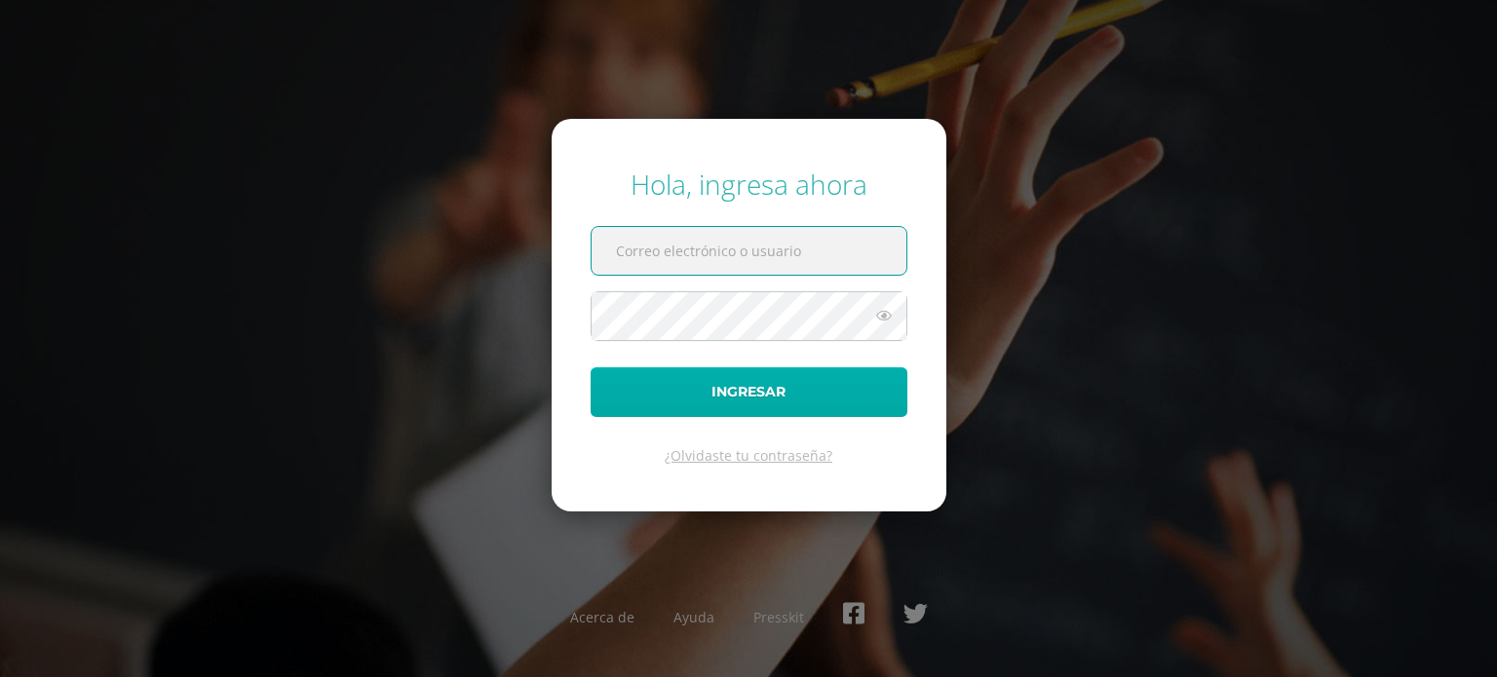
type input "sebastianalvarez16@colegioselshaddai.edu.gt"
drag, startPoint x: 781, startPoint y: 396, endPoint x: 803, endPoint y: 375, distance: 29.6
click at [783, 396] on button "Ingresar" at bounding box center [748, 392] width 317 height 50
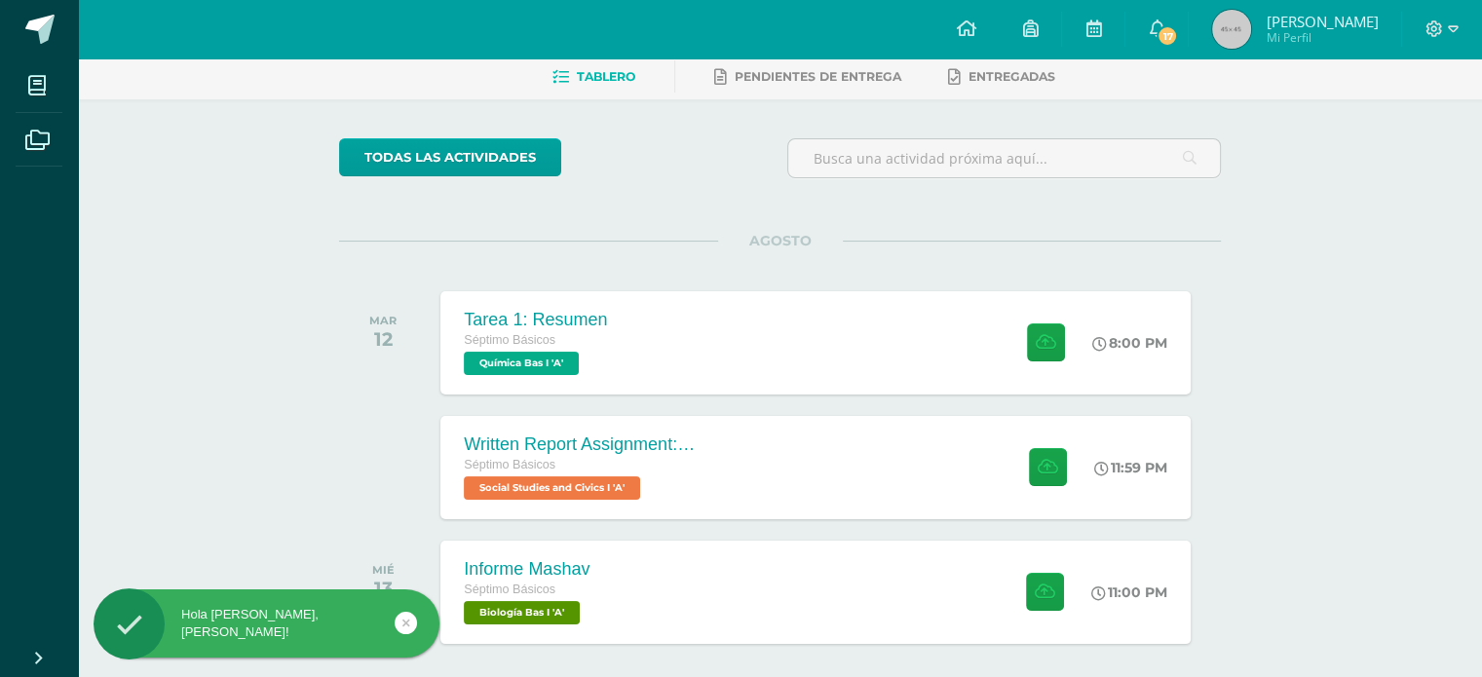
scroll to position [171, 0]
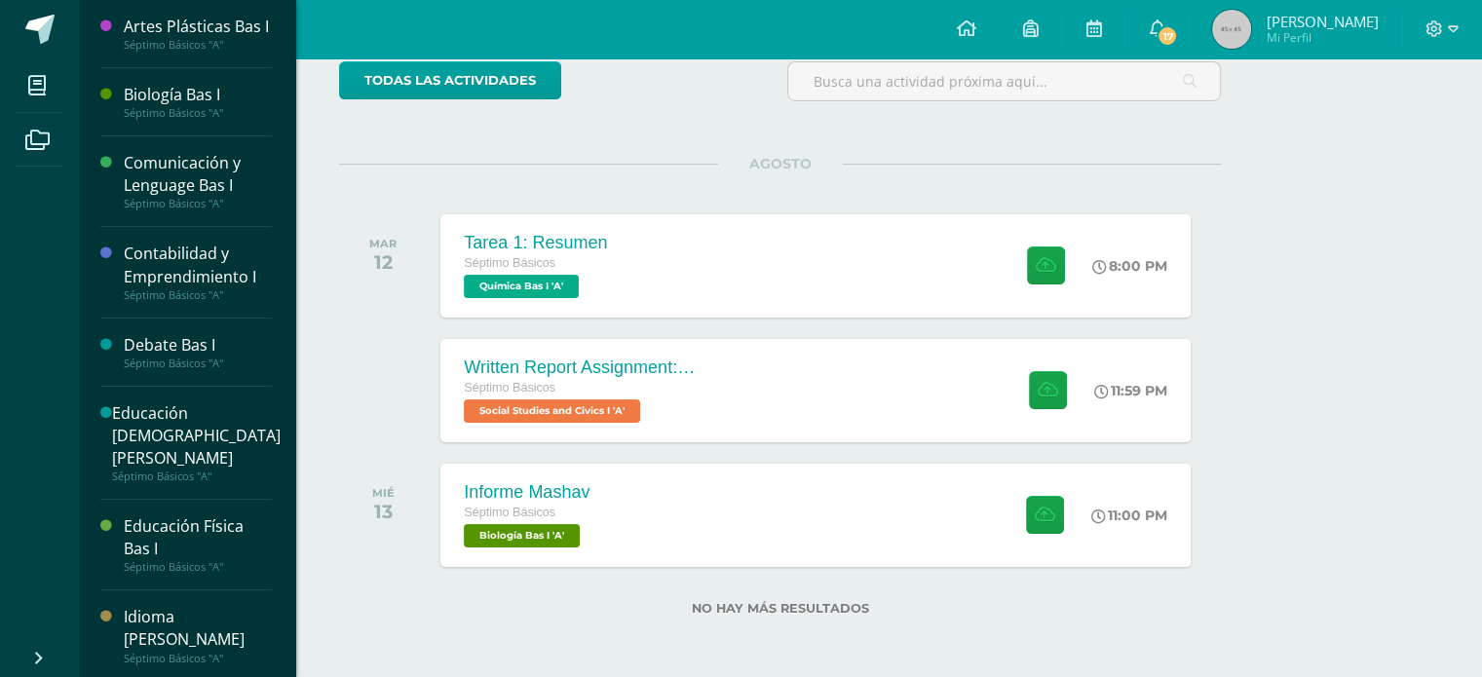
click at [182, 197] on div "Comunicación y Lenguage Bas I" at bounding box center [198, 174] width 148 height 45
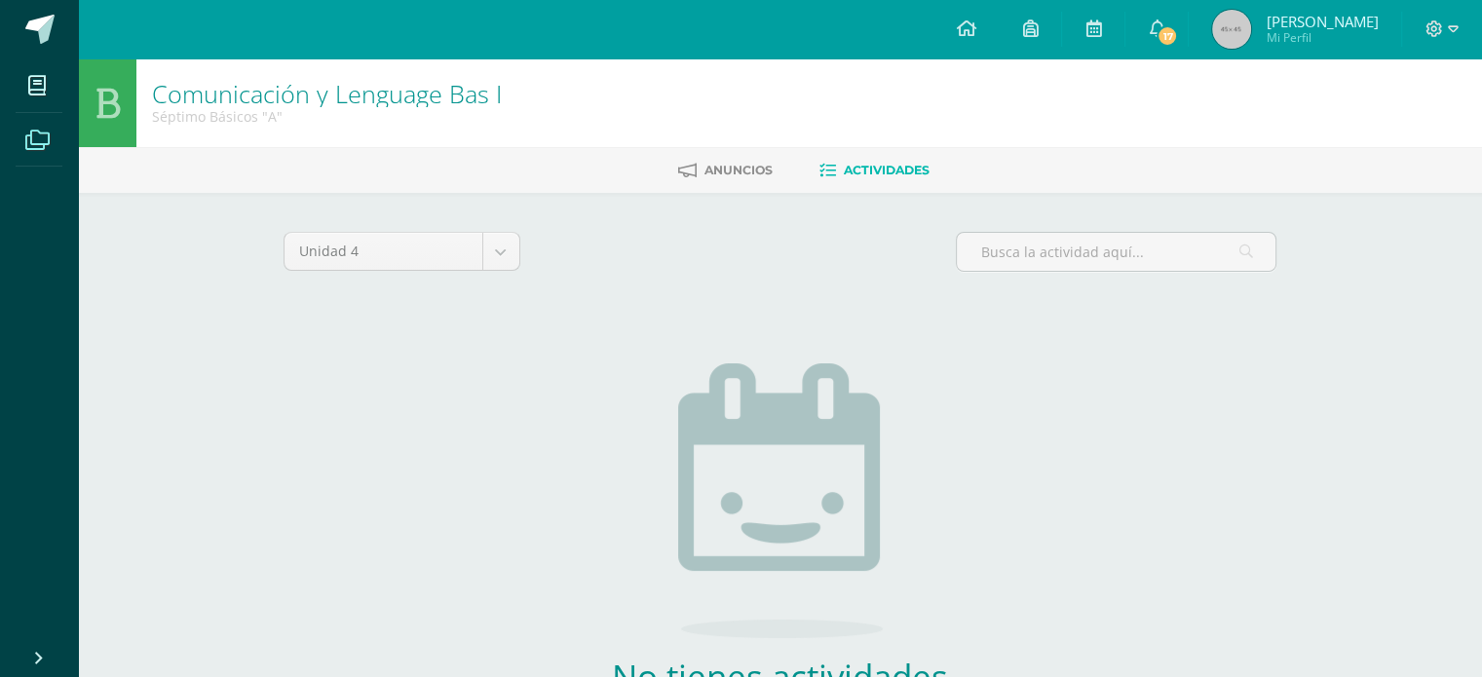
click at [49, 150] on span at bounding box center [38, 139] width 44 height 44
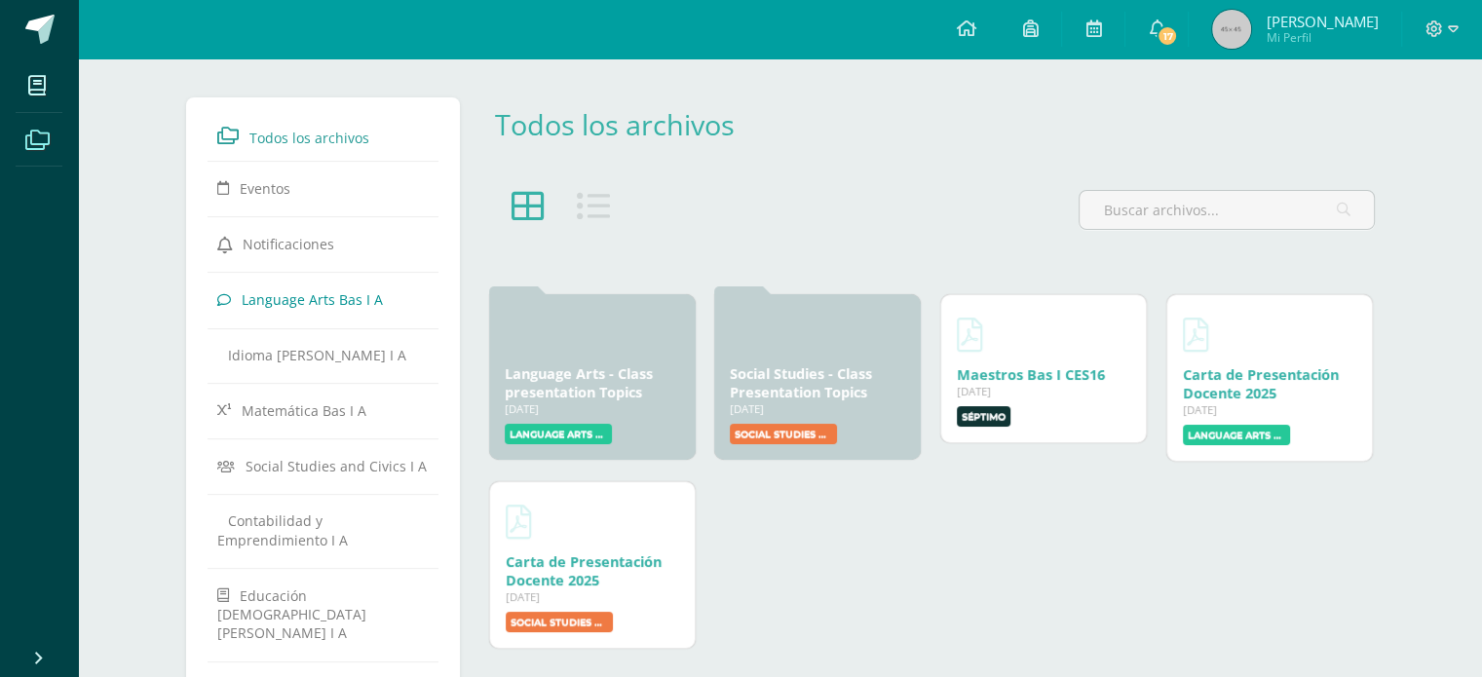
click at [315, 305] on span "Language Arts Bas I A" at bounding box center [312, 299] width 141 height 19
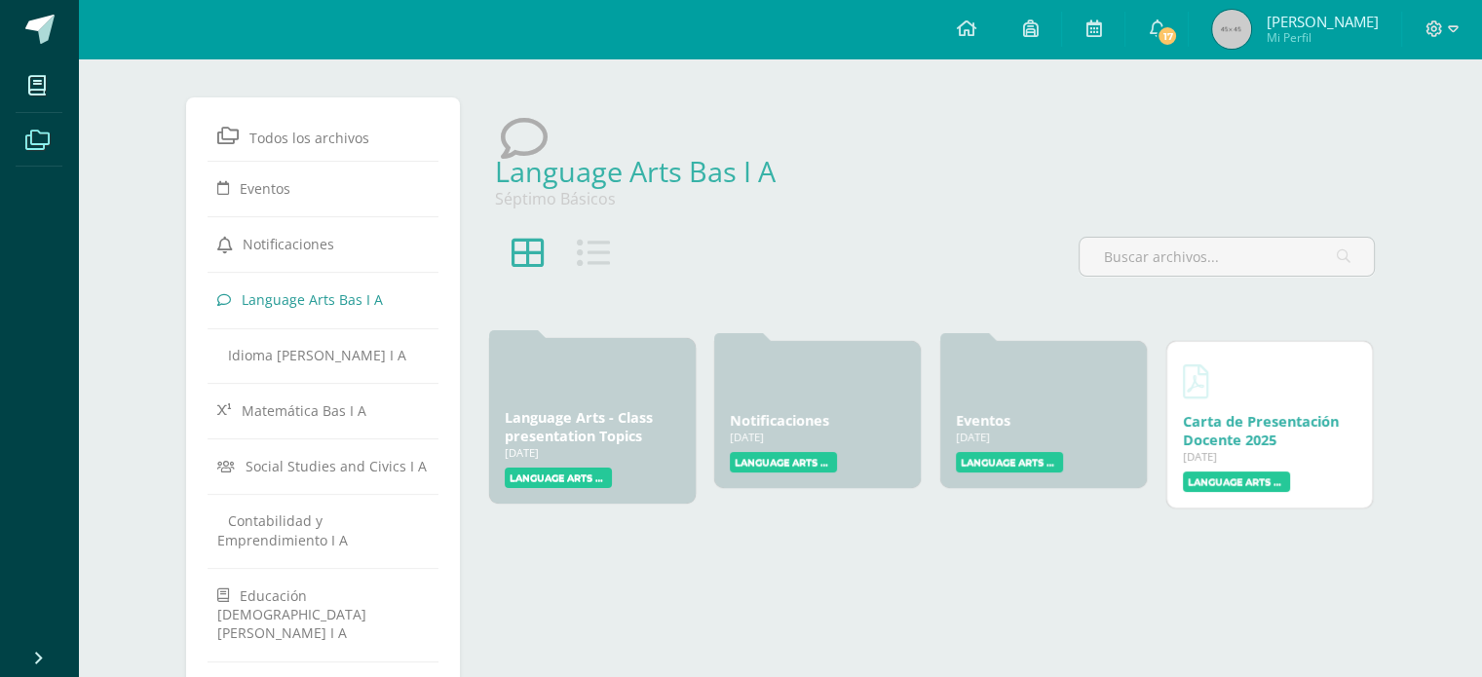
click at [634, 468] on div "Language Arts Bas I A" at bounding box center [592, 478] width 175 height 20
click at [573, 482] on label "Language Arts Bas I A" at bounding box center [558, 478] width 107 height 20
click at [1027, 30] on icon at bounding box center [1030, 28] width 16 height 18
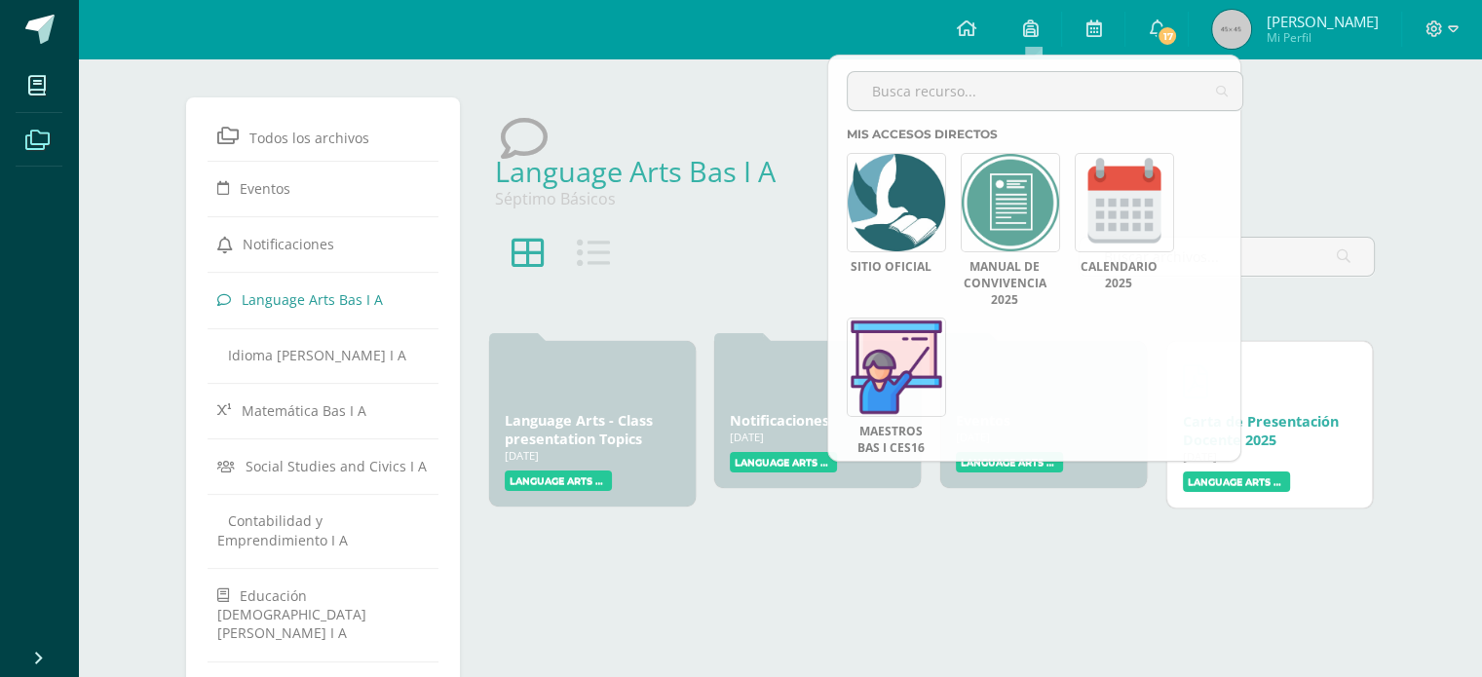
click at [1216, 22] on img at bounding box center [1231, 29] width 39 height 39
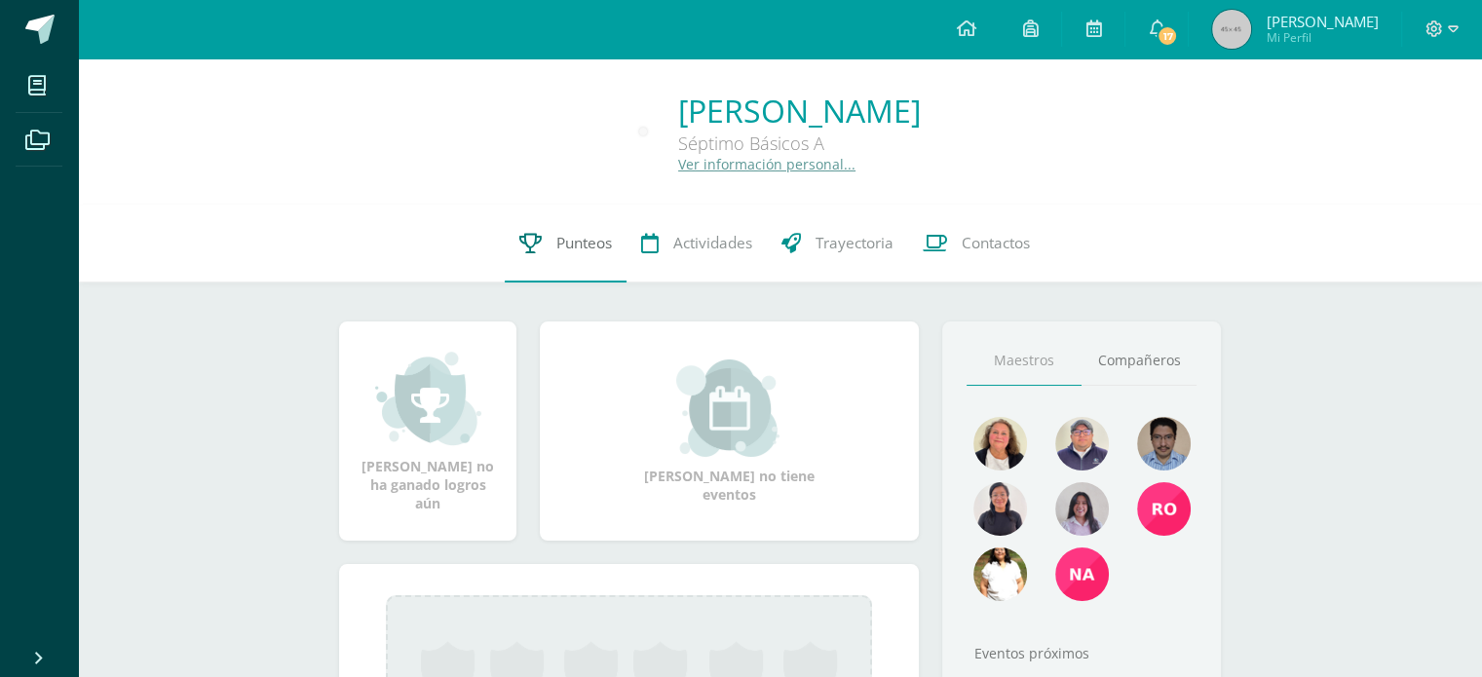
click at [585, 250] on span "Punteos" at bounding box center [584, 243] width 56 height 20
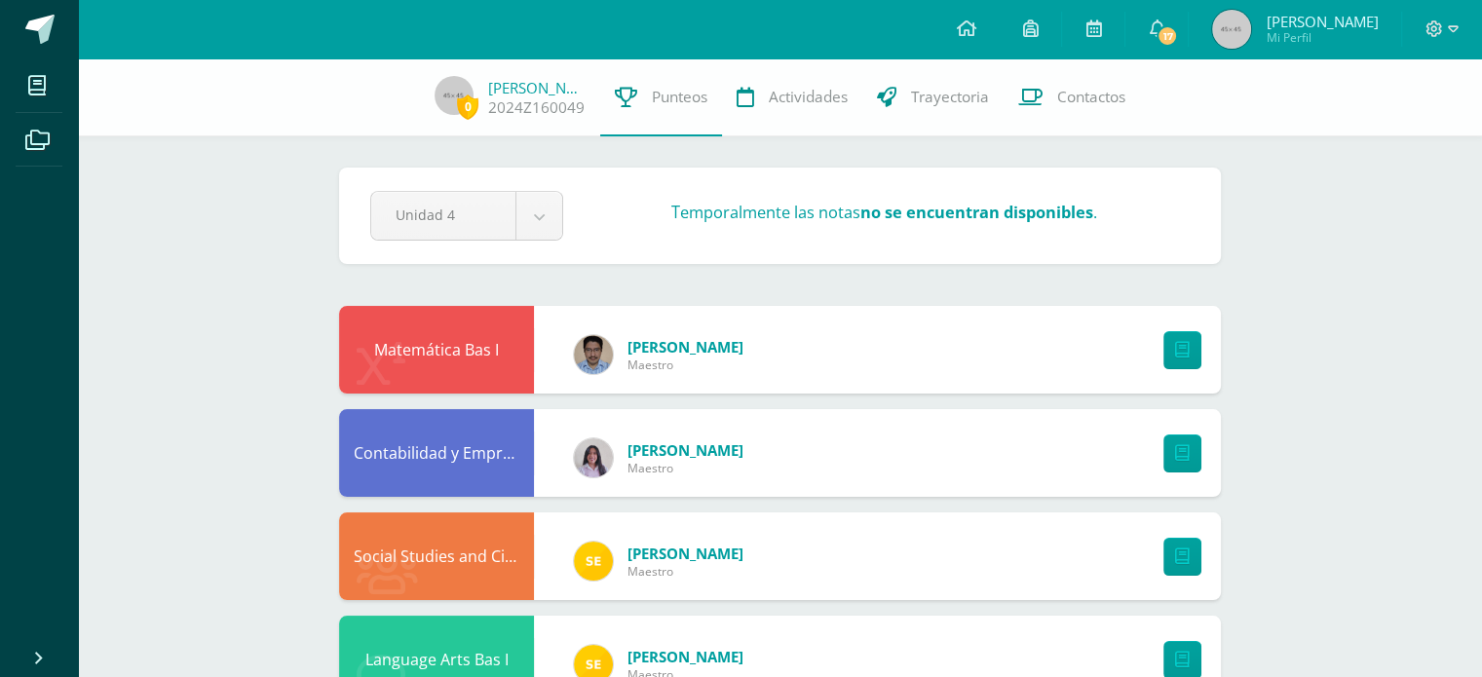
scroll to position [390, 0]
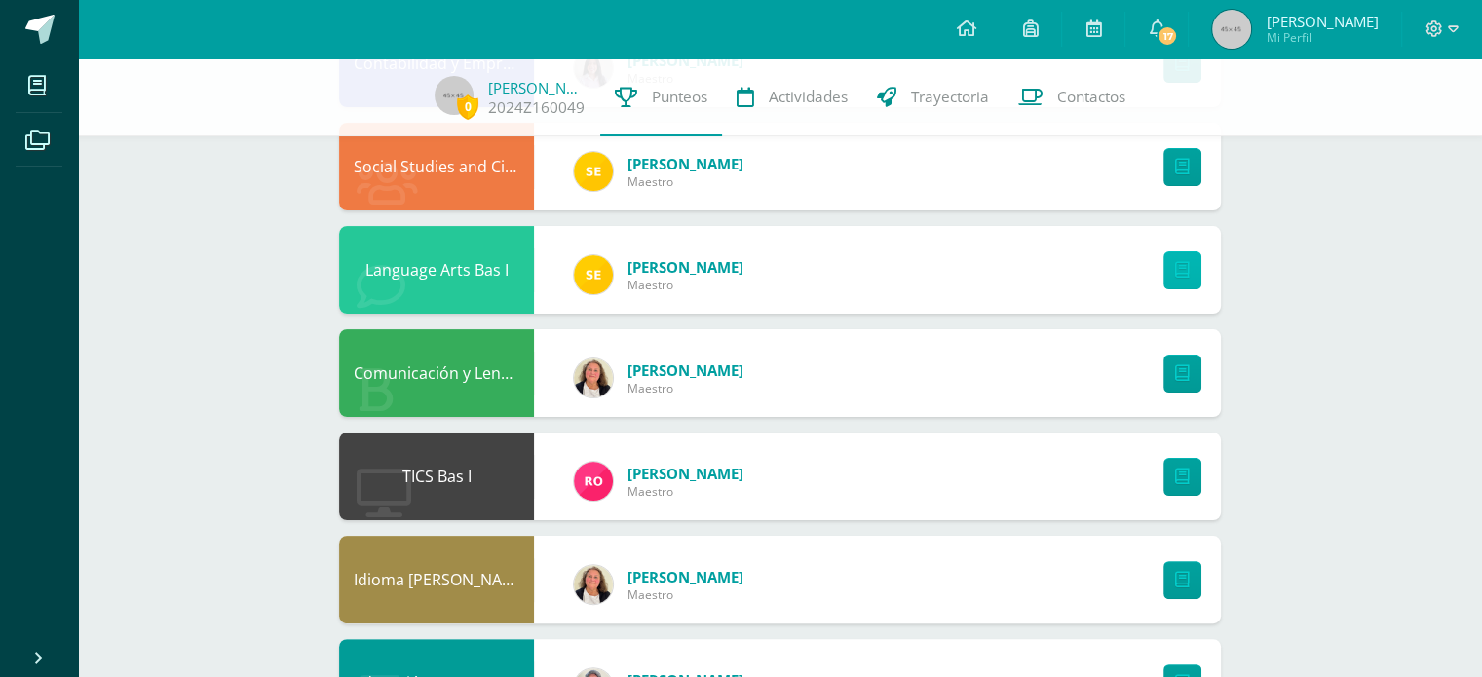
click at [1173, 271] on link at bounding box center [1182, 270] width 38 height 38
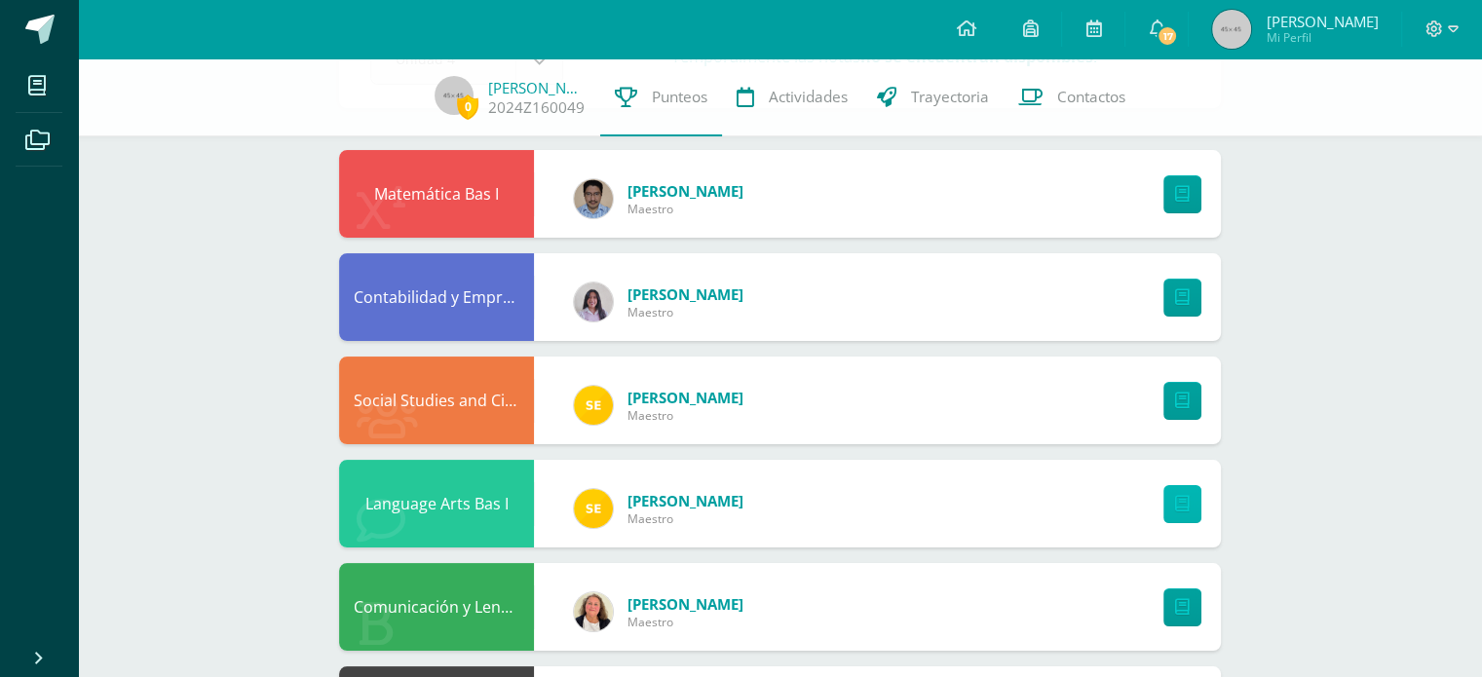
scroll to position [123, 0]
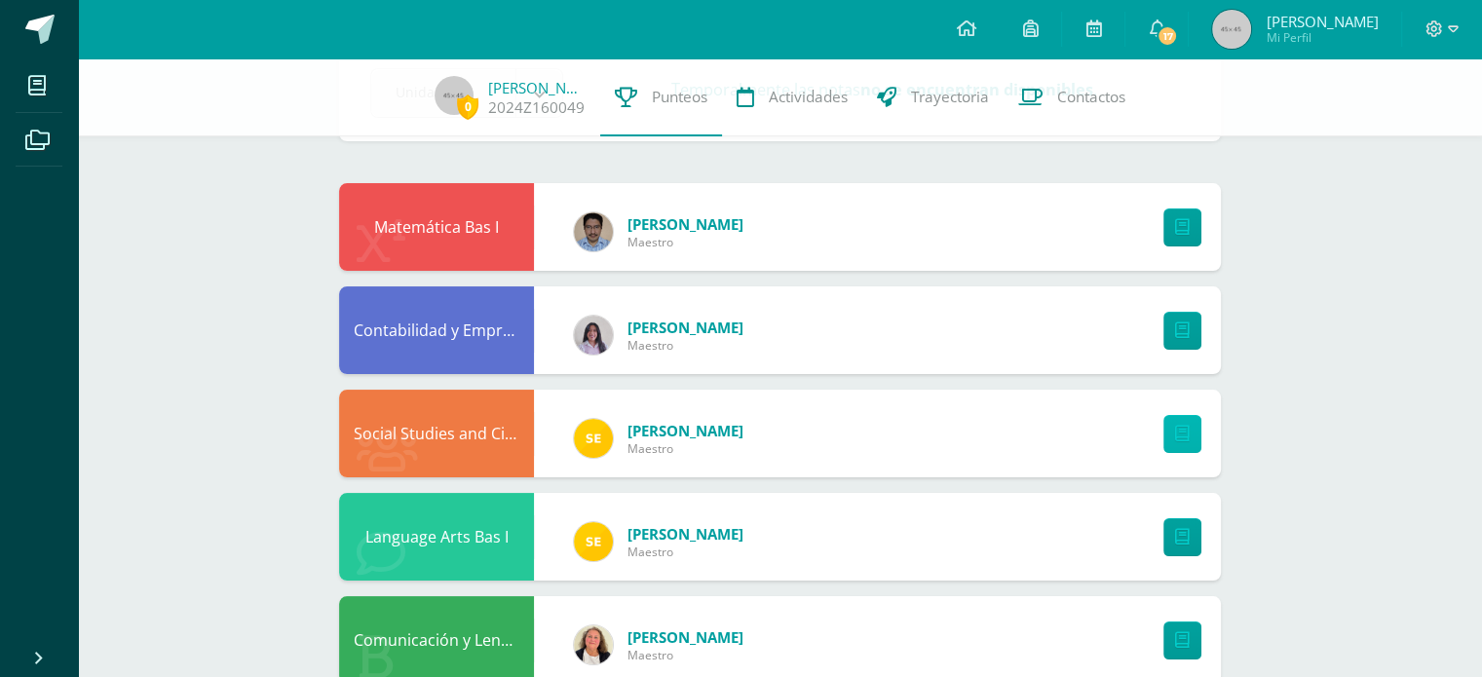
click at [1193, 432] on link at bounding box center [1182, 434] width 38 height 38
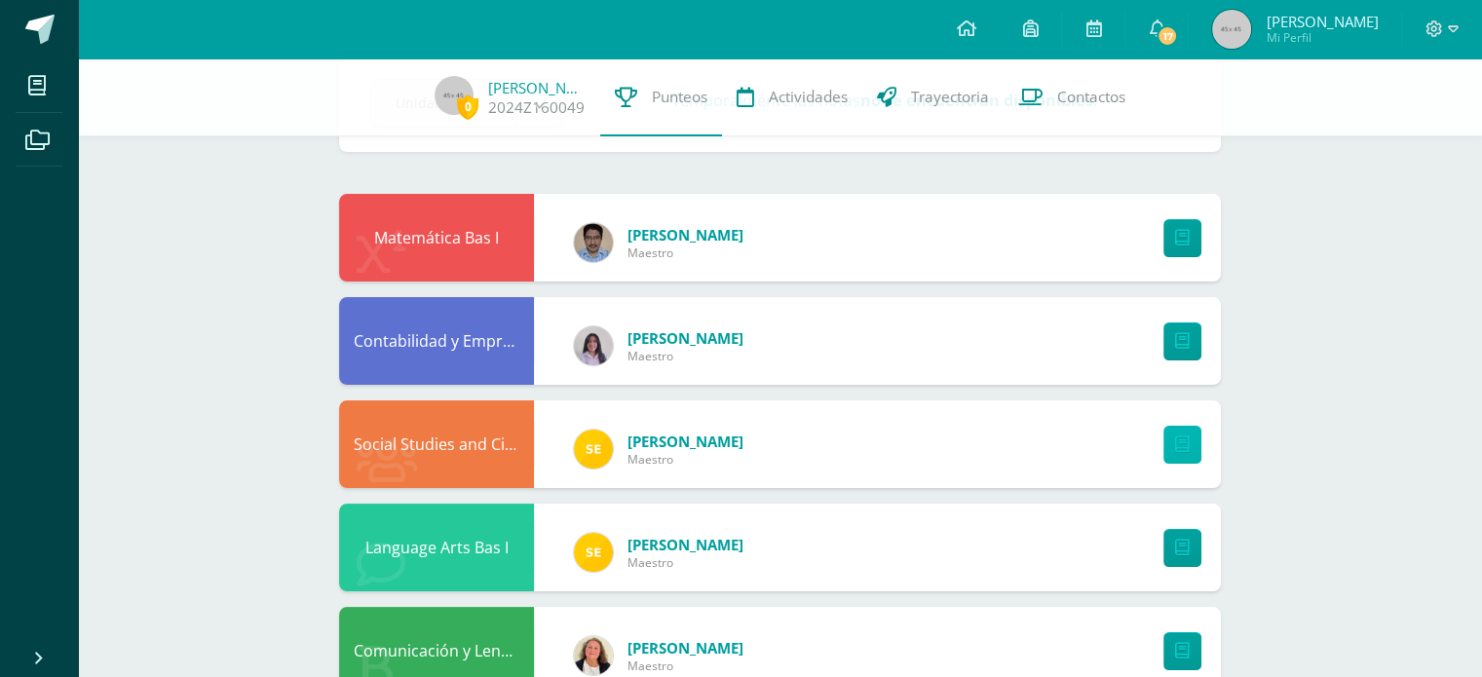
scroll to position [0, 0]
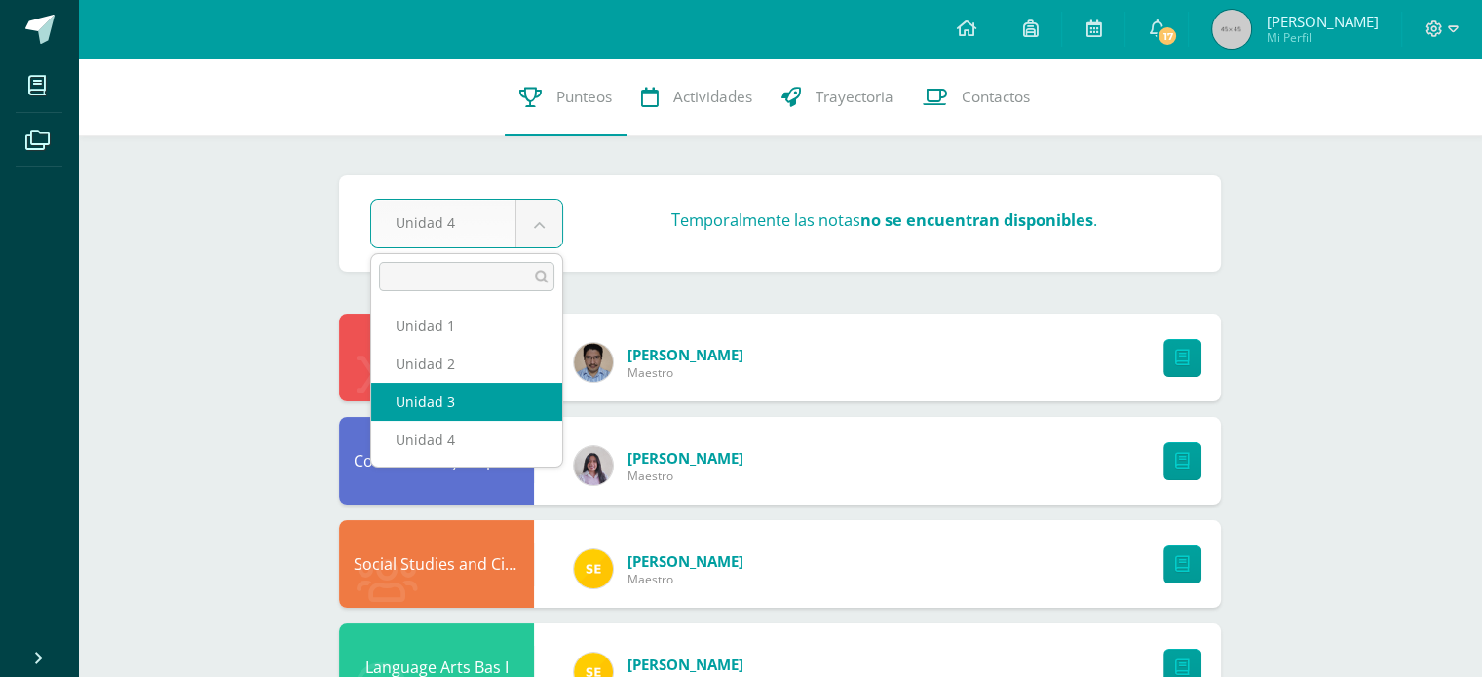
select select "Unidad 3"
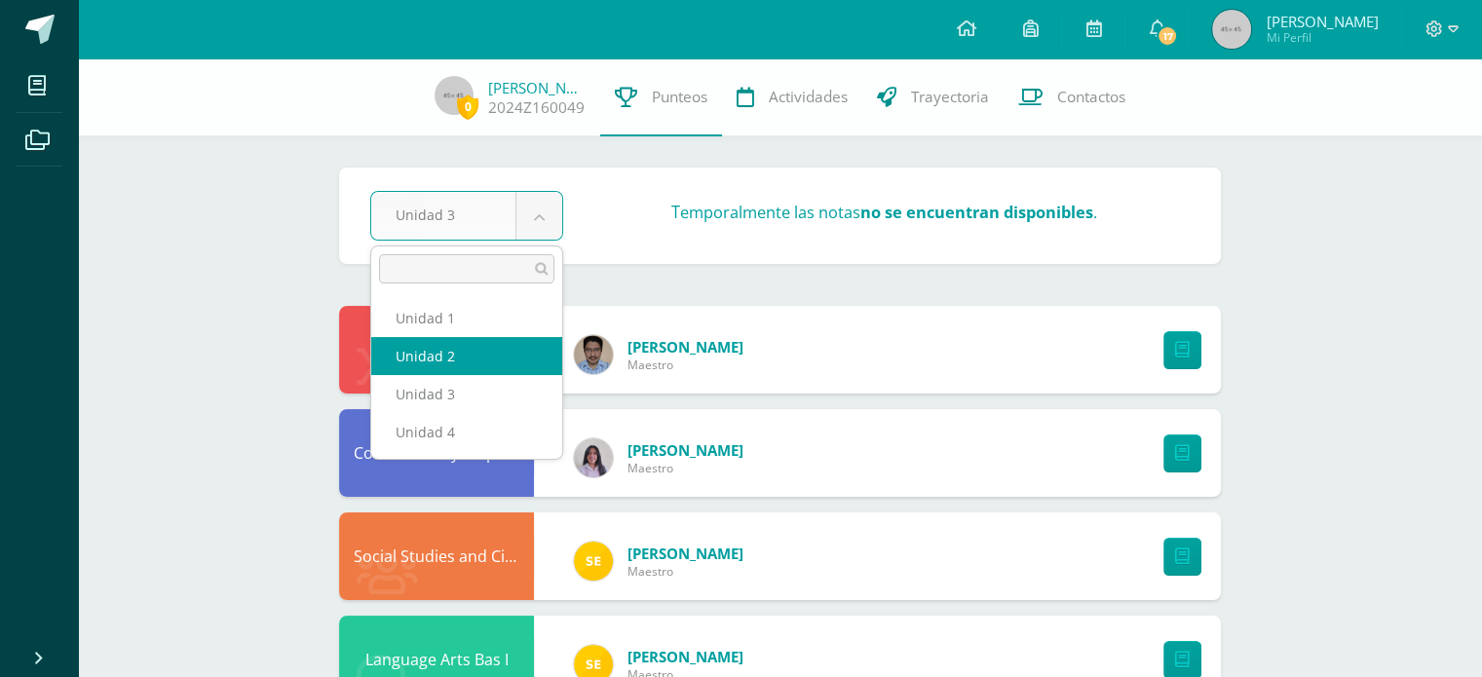
select select "Unidad 2"
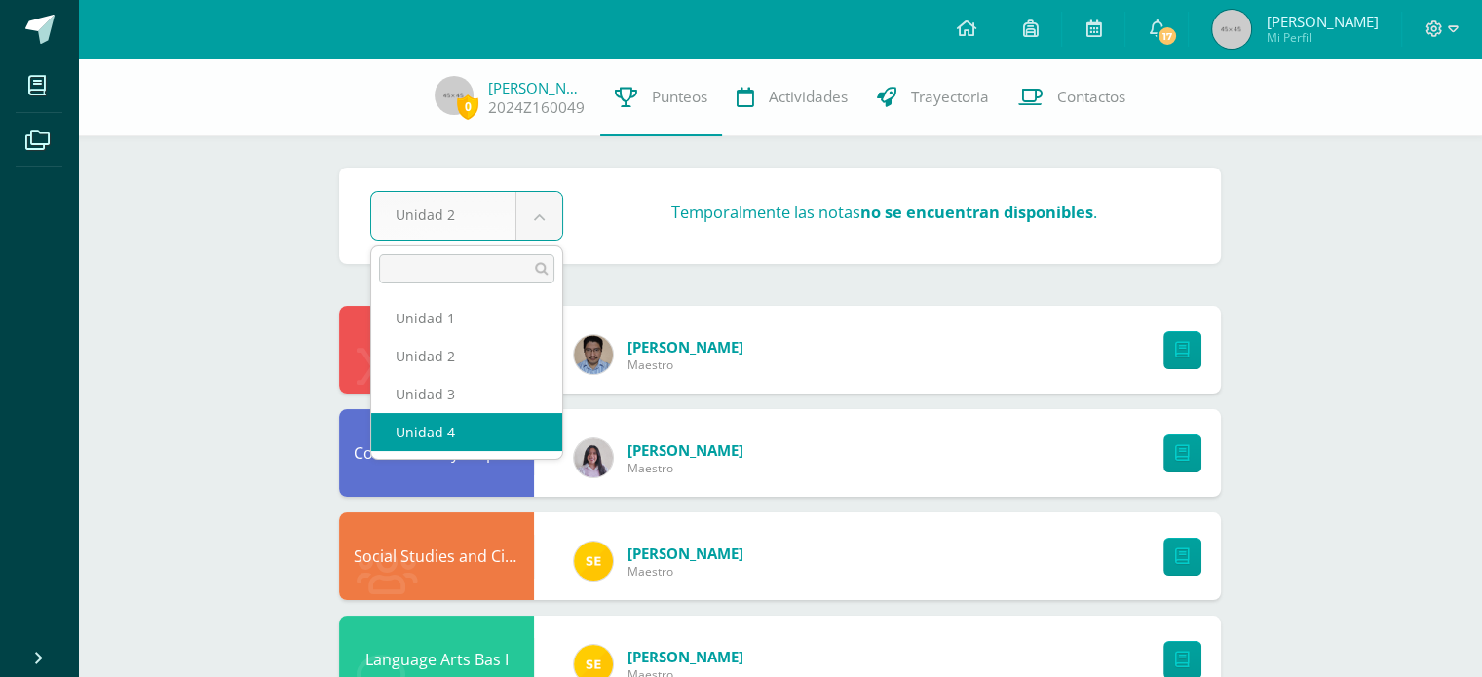
select select "Unidad 4"
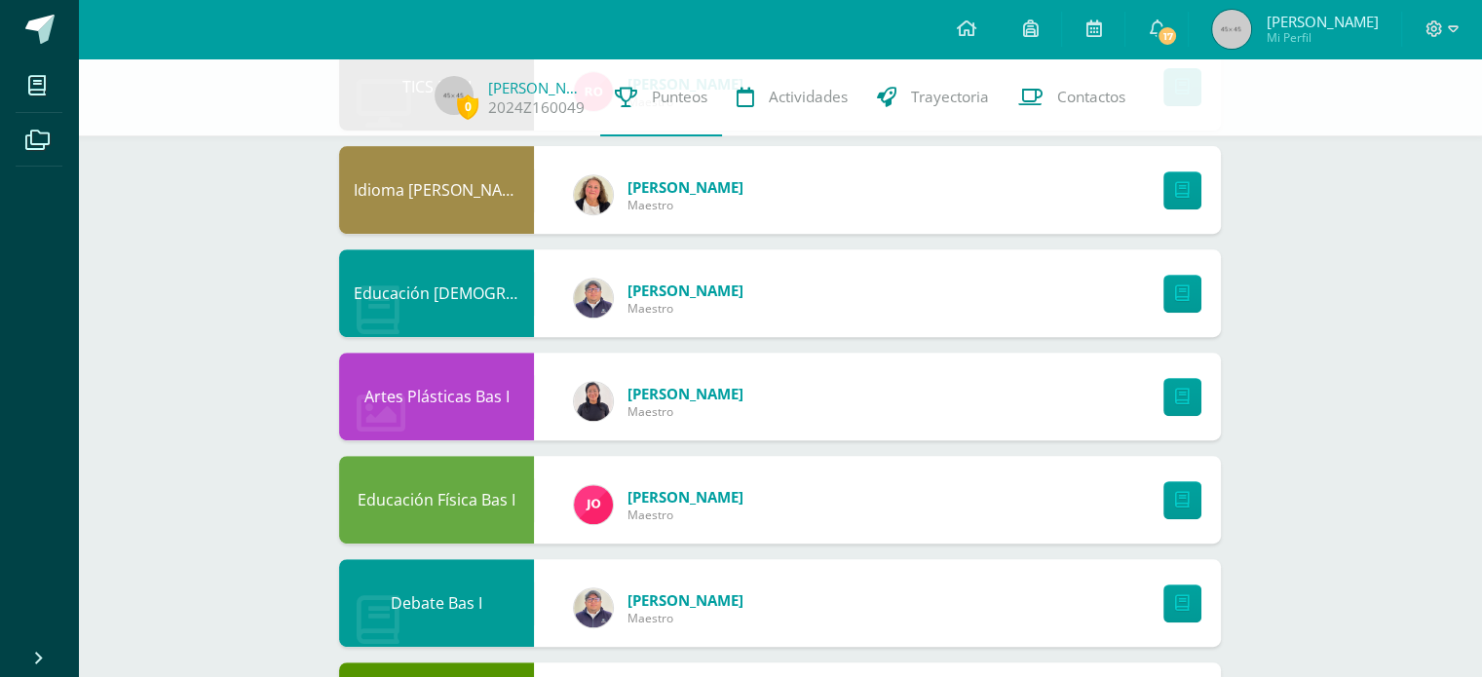
scroll to position [1097, 0]
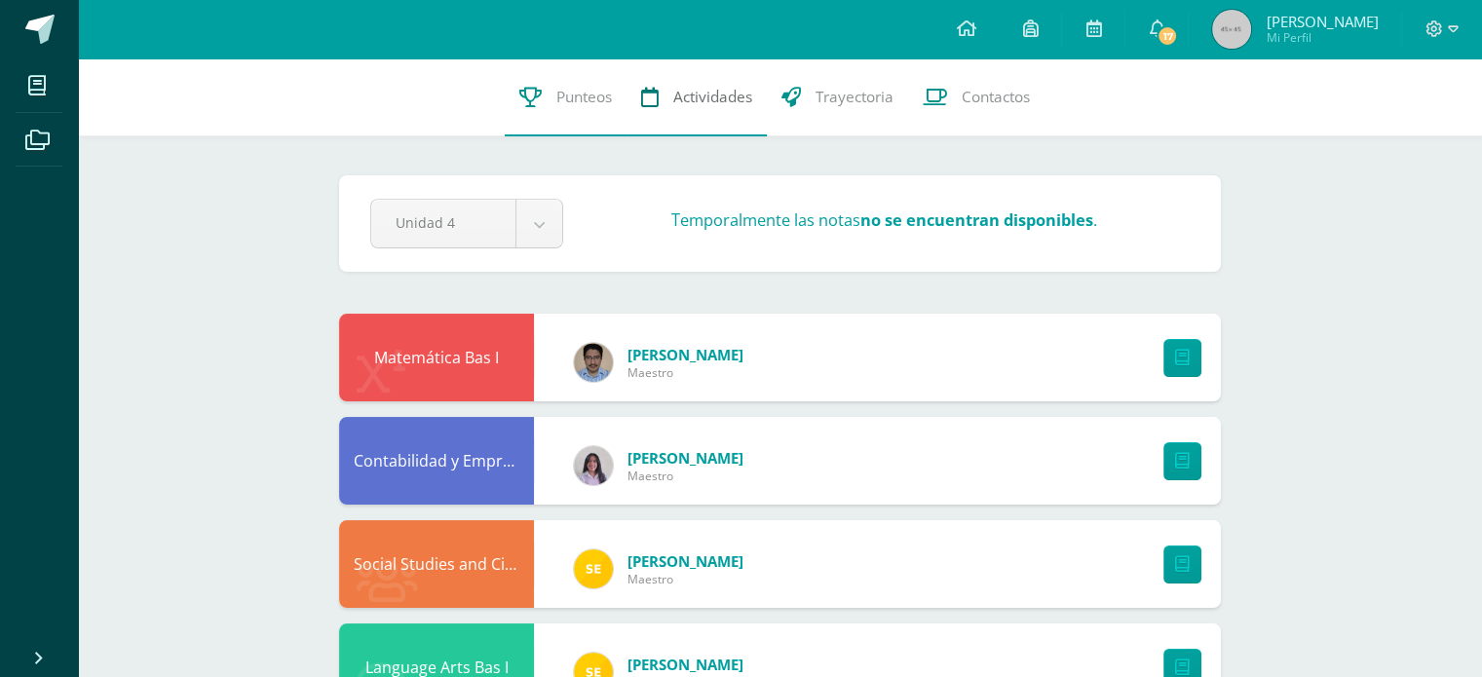
click at [693, 104] on span "Actividades" at bounding box center [712, 97] width 79 height 20
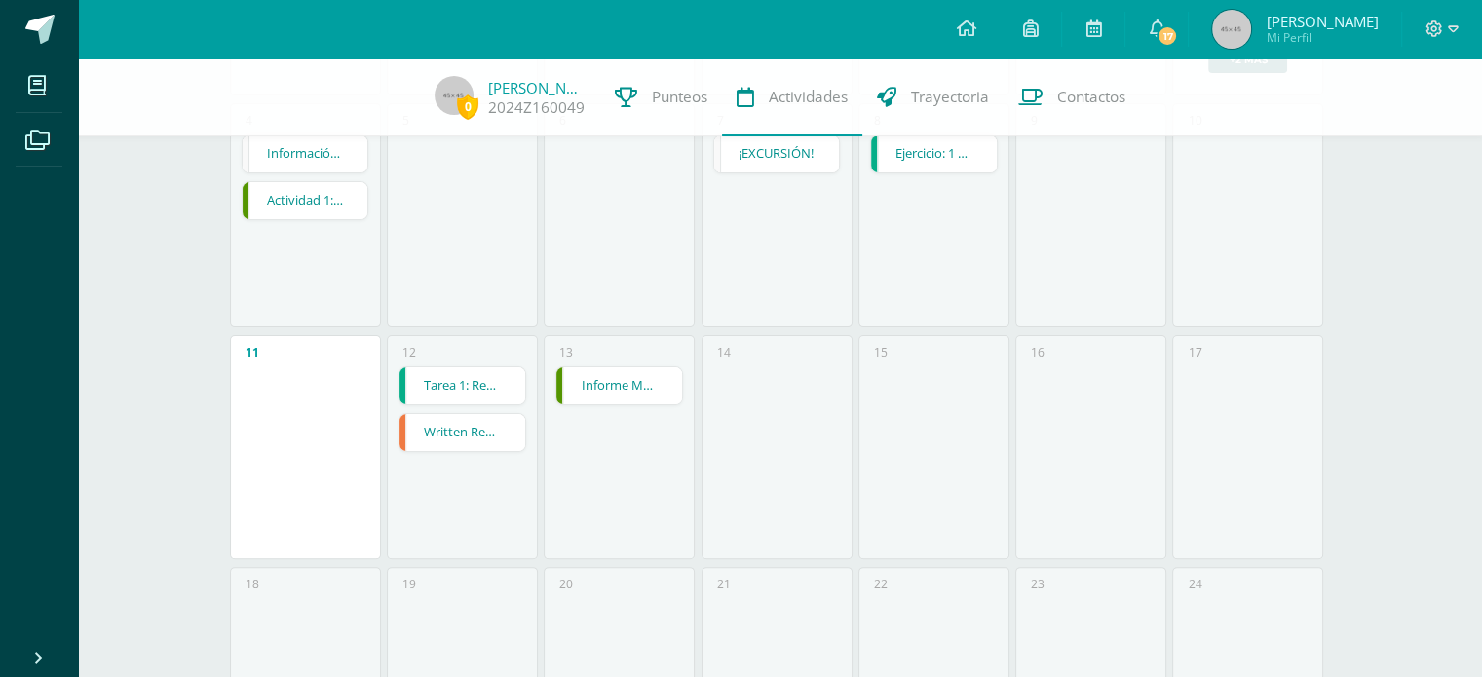
scroll to position [487, 0]
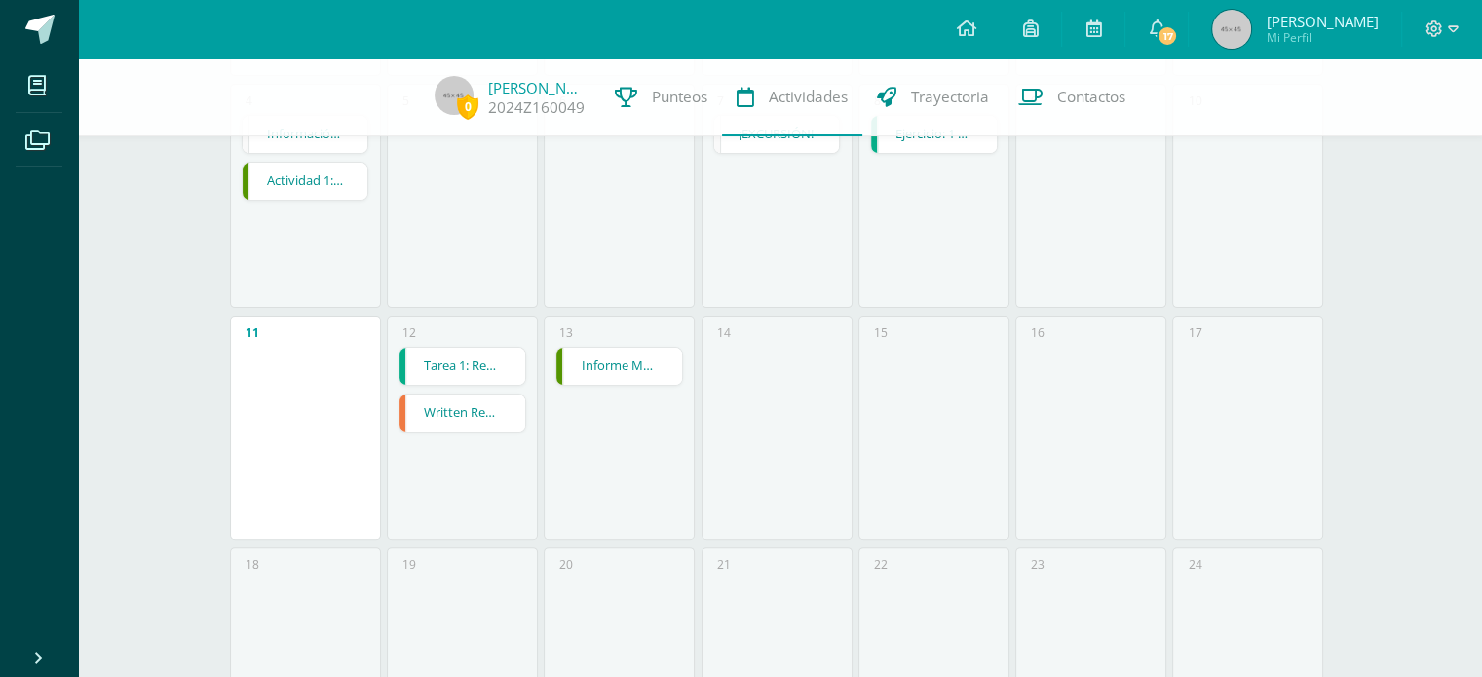
click at [468, 361] on link "Tarea 1: Resumen" at bounding box center [462, 366] width 126 height 37
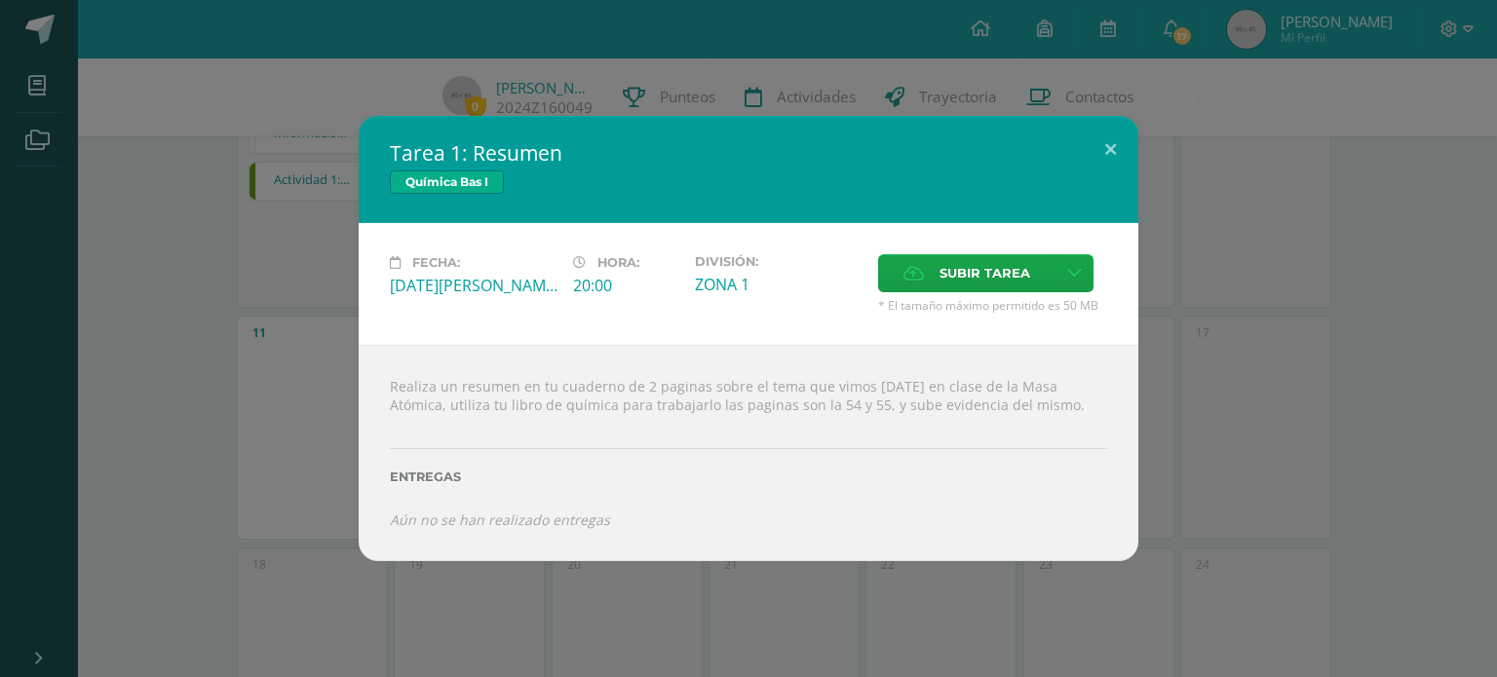
drag, startPoint x: 442, startPoint y: 283, endPoint x: 574, endPoint y: 290, distance: 131.8
click at [574, 290] on div "Fecha: Martes 12 de Agosto Hora: 20:00 División: ZONA 1 Subir tarea" at bounding box center [748, 283] width 733 height 59
drag, startPoint x: 1112, startPoint y: 148, endPoint x: 1146, endPoint y: 203, distance: 64.3
click at [1111, 150] on button at bounding box center [1111, 149] width 56 height 66
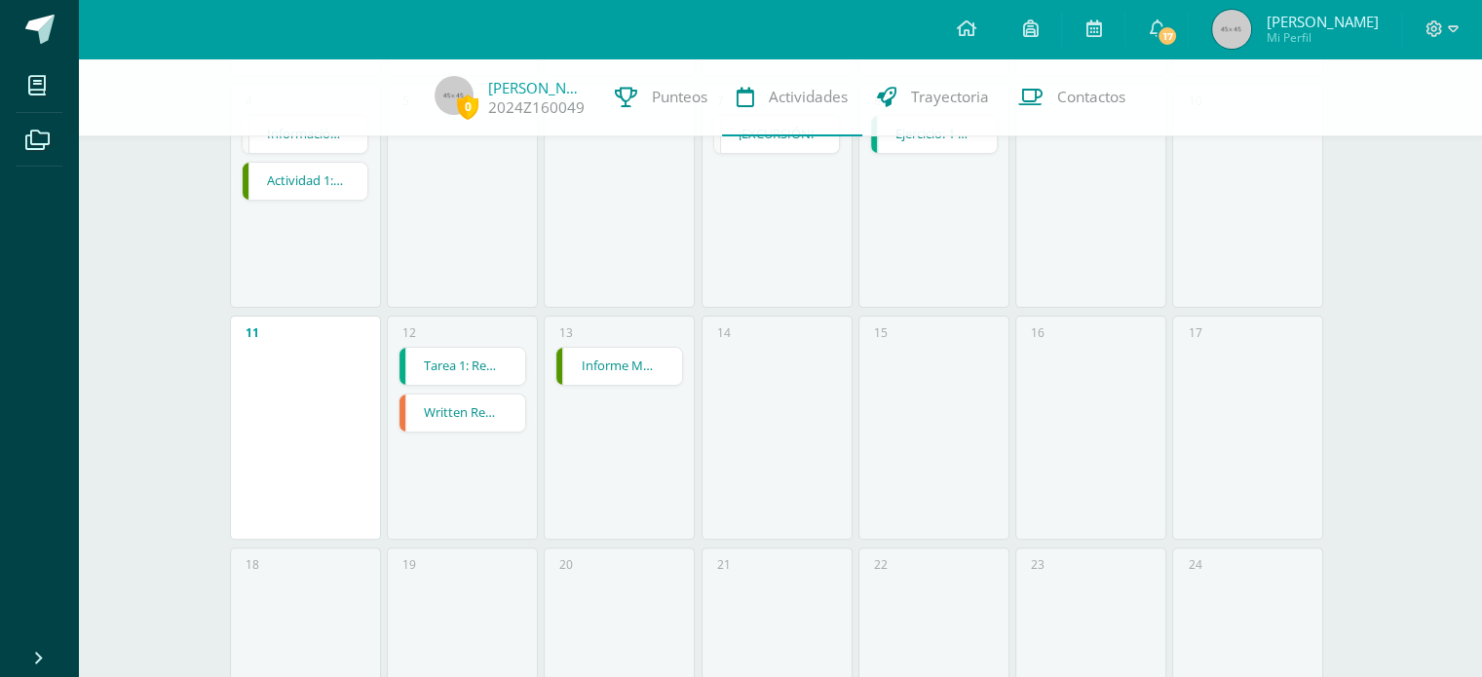
click at [639, 377] on link "Informe Mashav" at bounding box center [619, 366] width 126 height 37
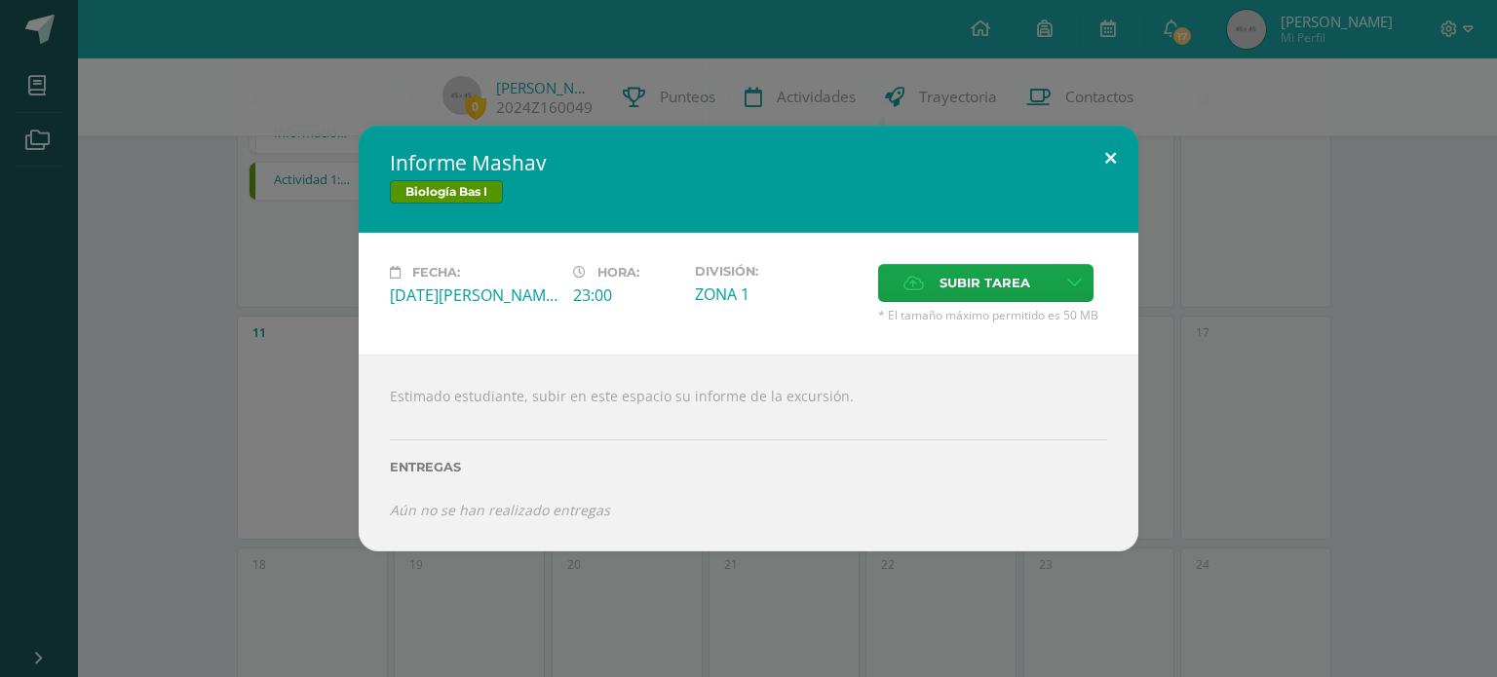
drag, startPoint x: 1119, startPoint y: 157, endPoint x: 994, endPoint y: 139, distance: 125.9
click at [1118, 159] on button at bounding box center [1111, 159] width 56 height 66
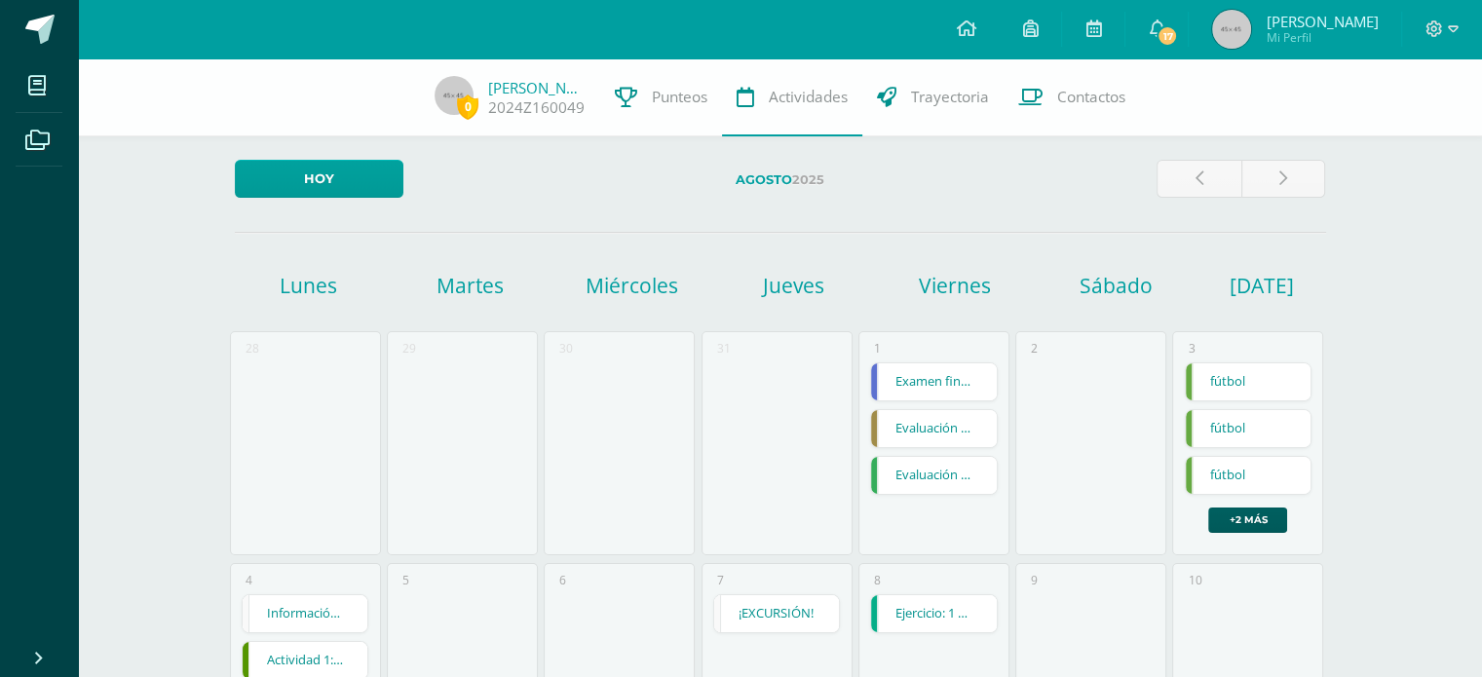
scroll to position [0, 0]
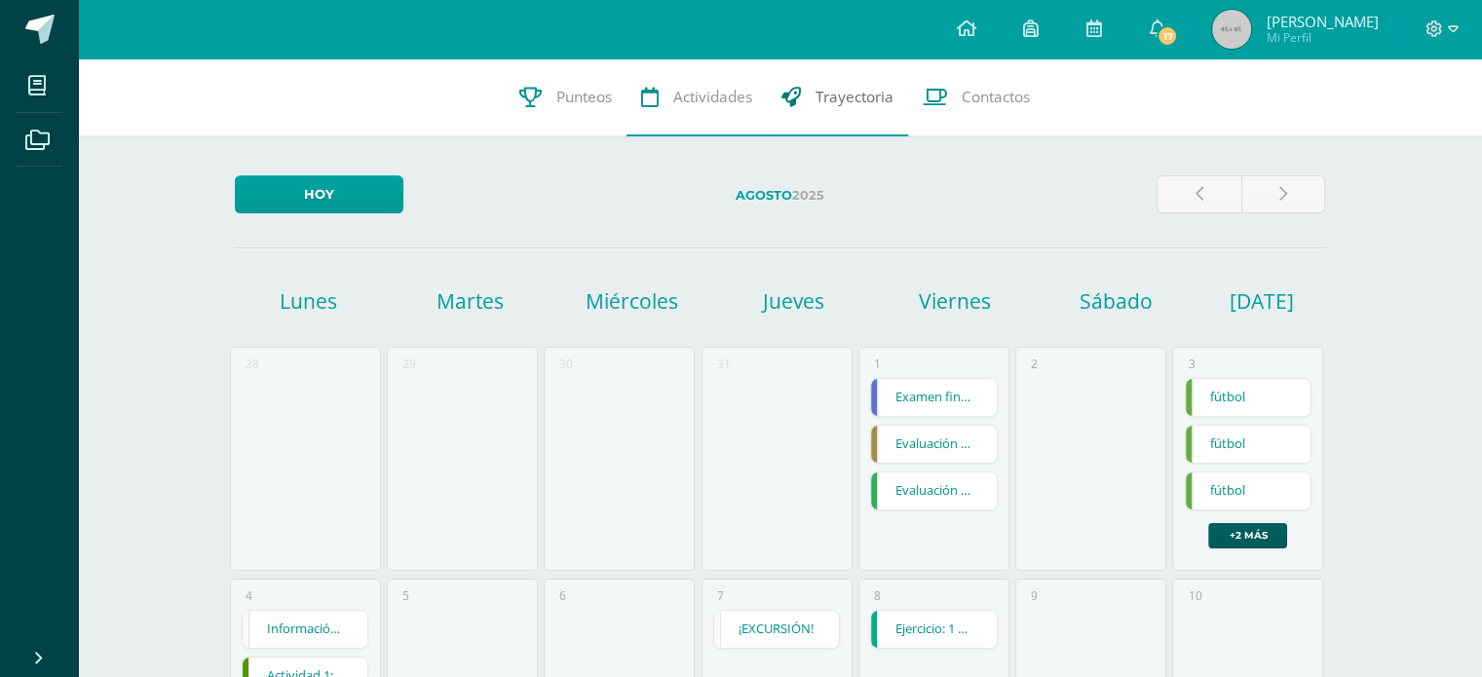
click at [863, 101] on span "Trayectoria" at bounding box center [855, 97] width 78 height 20
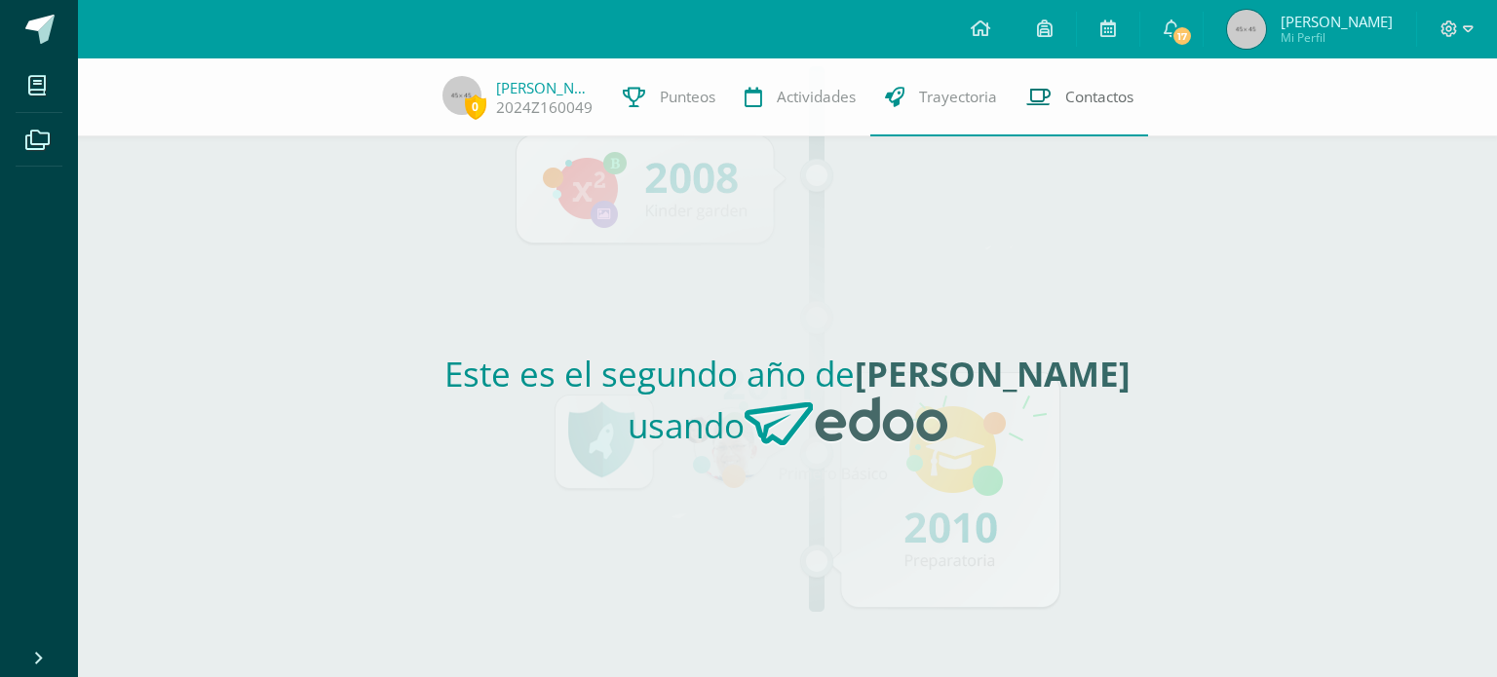
drag, startPoint x: 1077, startPoint y: 100, endPoint x: 1096, endPoint y: 110, distance: 21.8
click at [1079, 100] on span "Contactos" at bounding box center [1099, 97] width 68 height 20
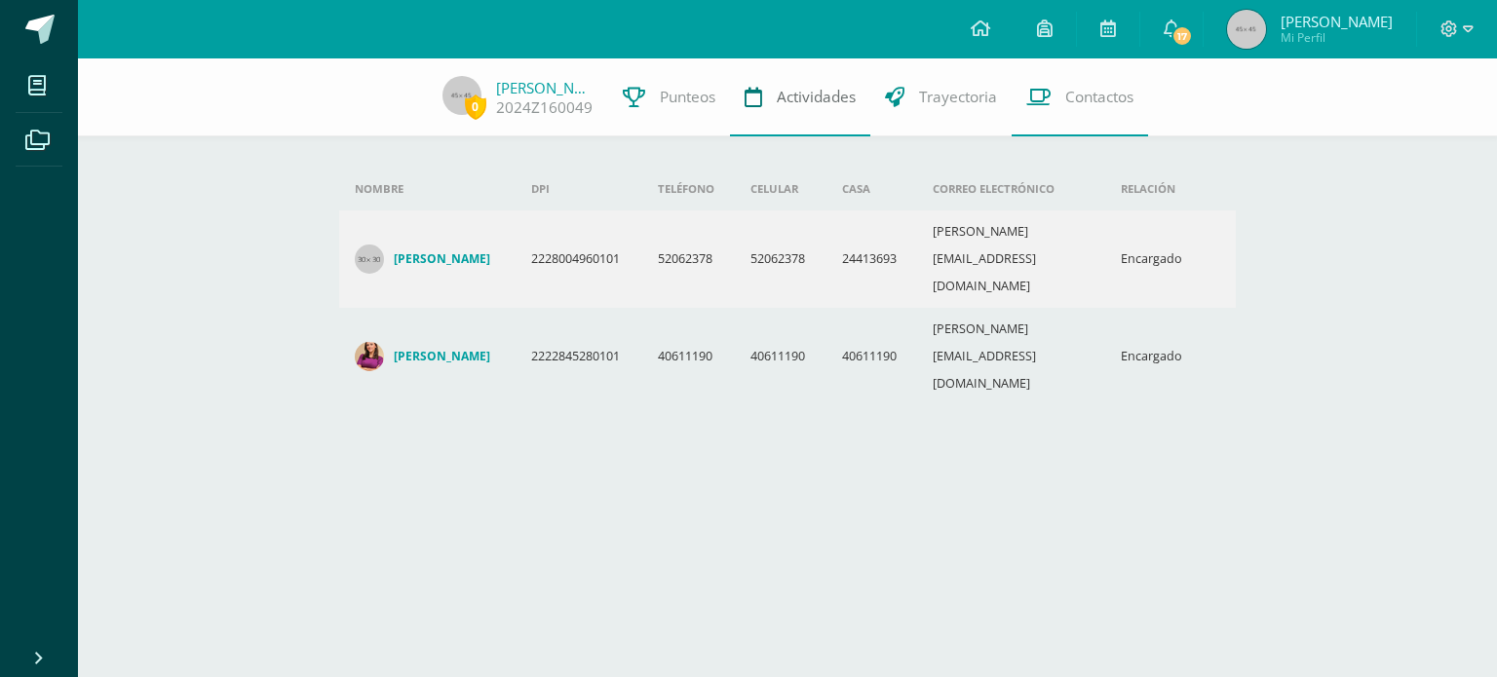
click at [818, 104] on span "Actividades" at bounding box center [816, 97] width 79 height 20
